Goal: Information Seeking & Learning: Learn about a topic

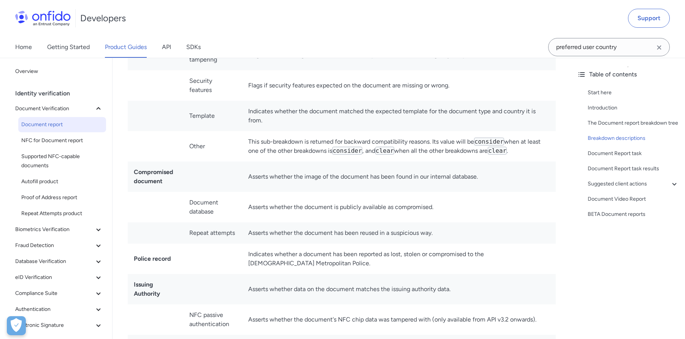
scroll to position [3108, 0]
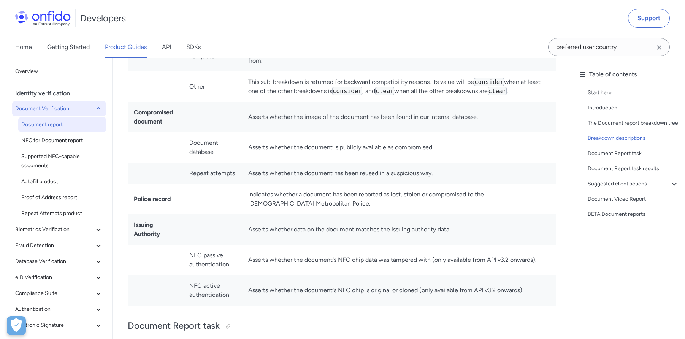
click at [94, 109] on icon at bounding box center [98, 108] width 9 height 9
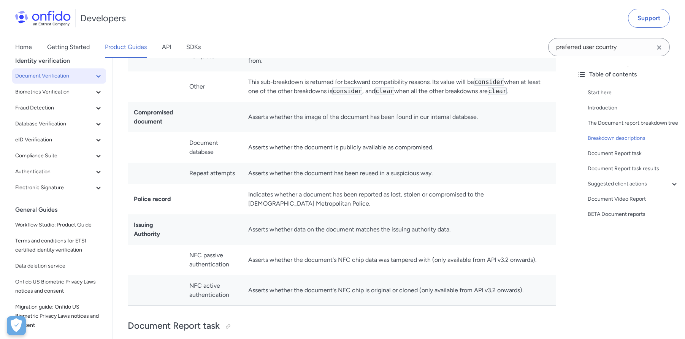
scroll to position [0, 0]
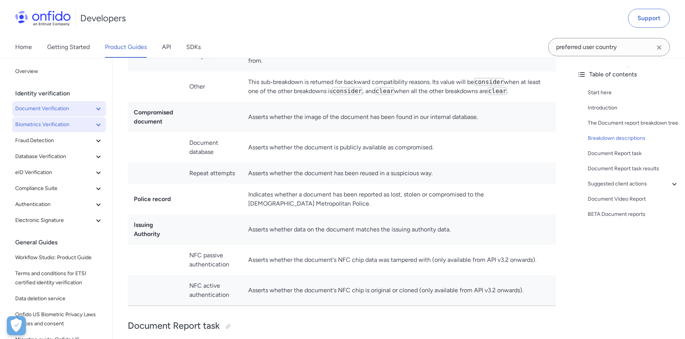
click at [83, 126] on span "Biometrics Verification" at bounding box center [54, 124] width 79 height 9
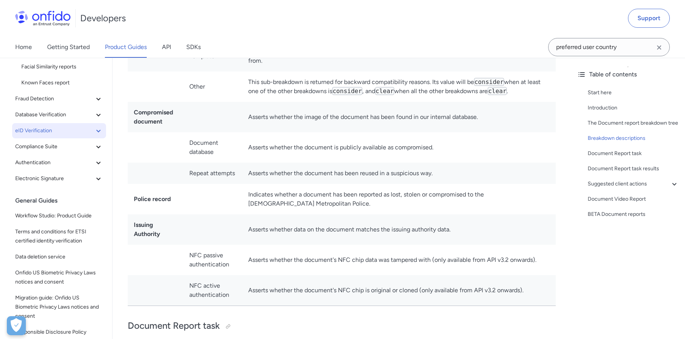
scroll to position [112, 0]
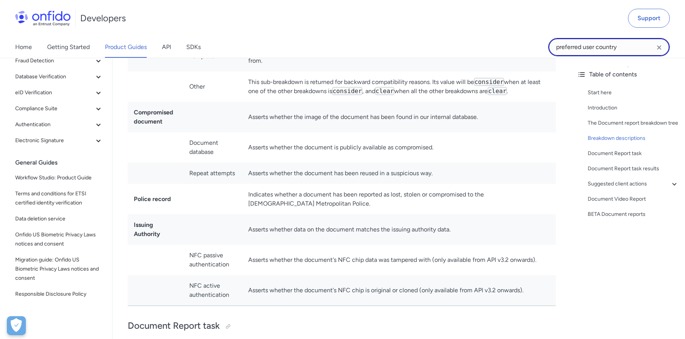
click at [583, 44] on input "preferred user country" at bounding box center [609, 47] width 122 height 18
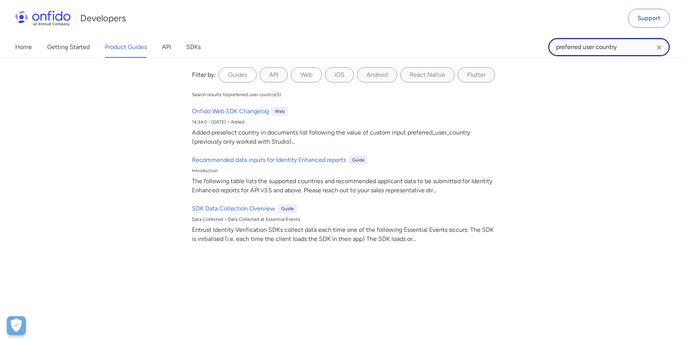
click at [583, 44] on input "preferred user country" at bounding box center [609, 47] width 122 height 18
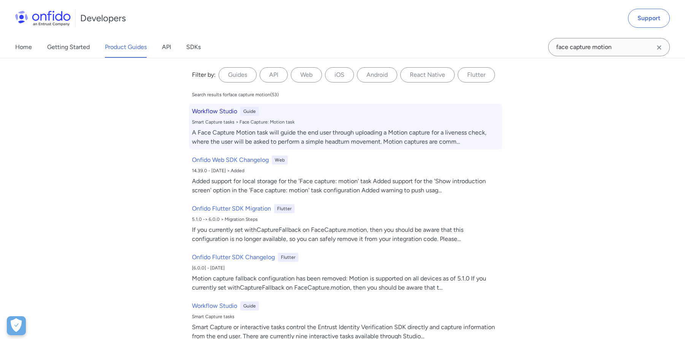
click at [232, 135] on div "A Face Capture Motion task will guide the end user through uploading a Motion c…" at bounding box center [345, 137] width 307 height 18
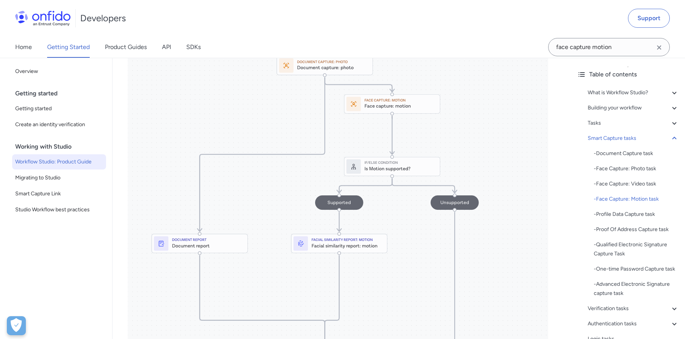
scroll to position [4003, 0]
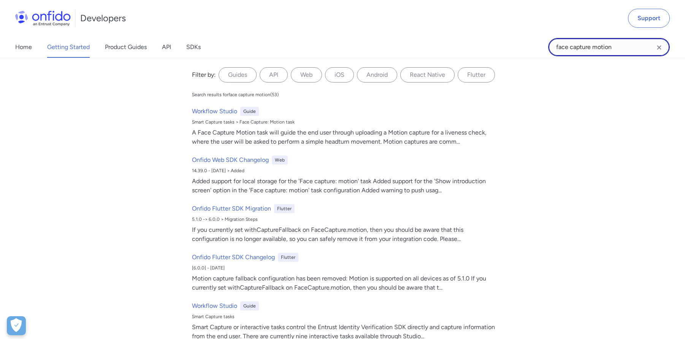
drag, startPoint x: 566, startPoint y: 48, endPoint x: 651, endPoint y: 48, distance: 85.2
click at [651, 48] on input "face capture motion" at bounding box center [609, 47] width 122 height 18
type input "facial simialrity check motion"
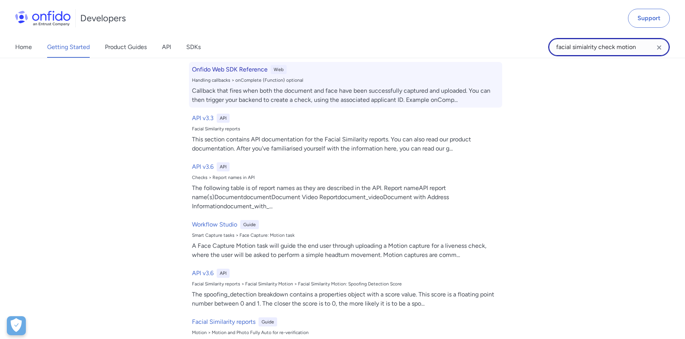
scroll to position [0, 0]
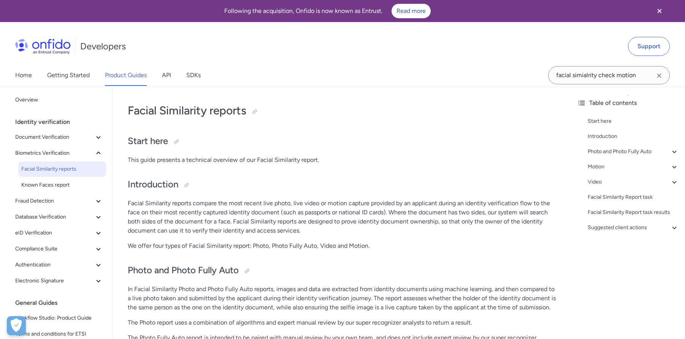
click at [323, 207] on p "Facial Similarity reports compare the most recent live photo, live video or mot…" at bounding box center [342, 217] width 428 height 37
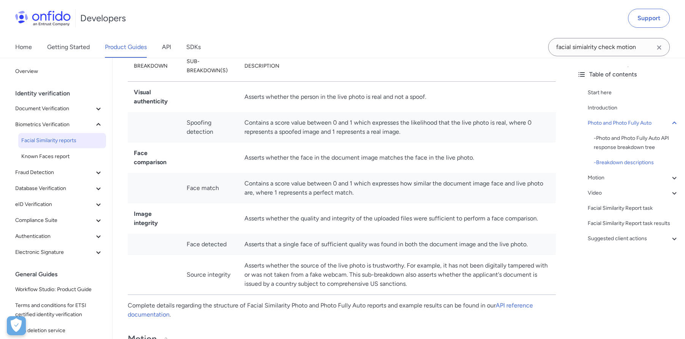
scroll to position [681, 0]
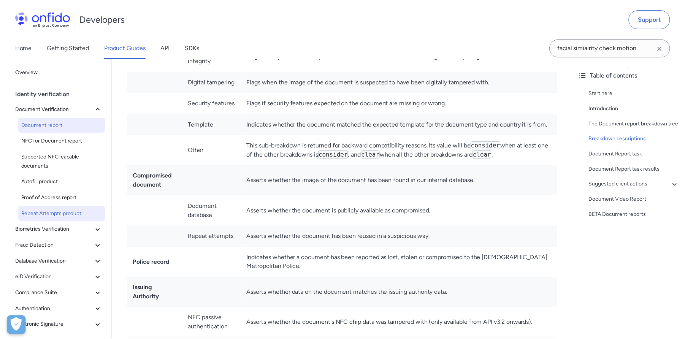
scroll to position [3008, 0]
